Goal: Find specific page/section: Find specific page/section

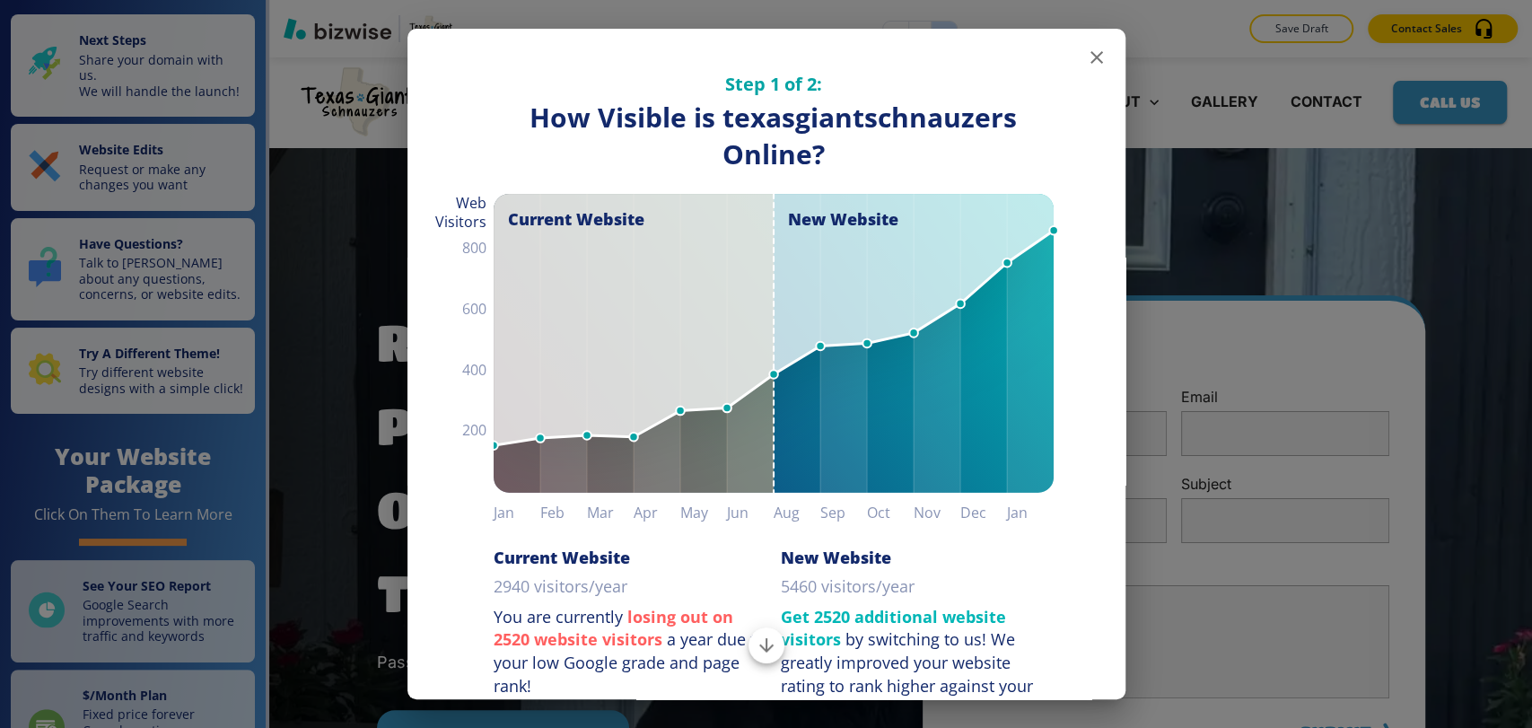
click at [1086, 52] on icon "button" at bounding box center [1097, 58] width 22 height 22
